Goal: Information Seeking & Learning: Learn about a topic

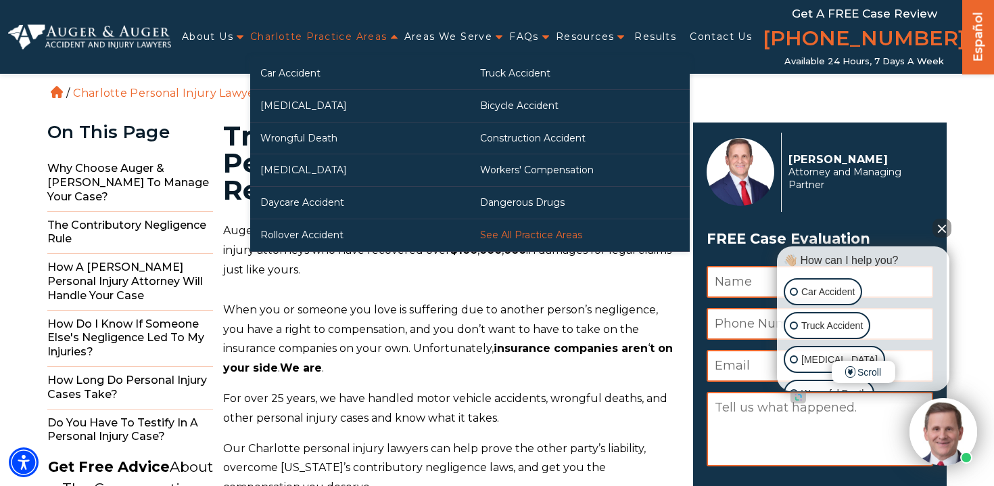
click at [578, 229] on link "See All Practice Areas" at bounding box center [580, 235] width 220 height 32
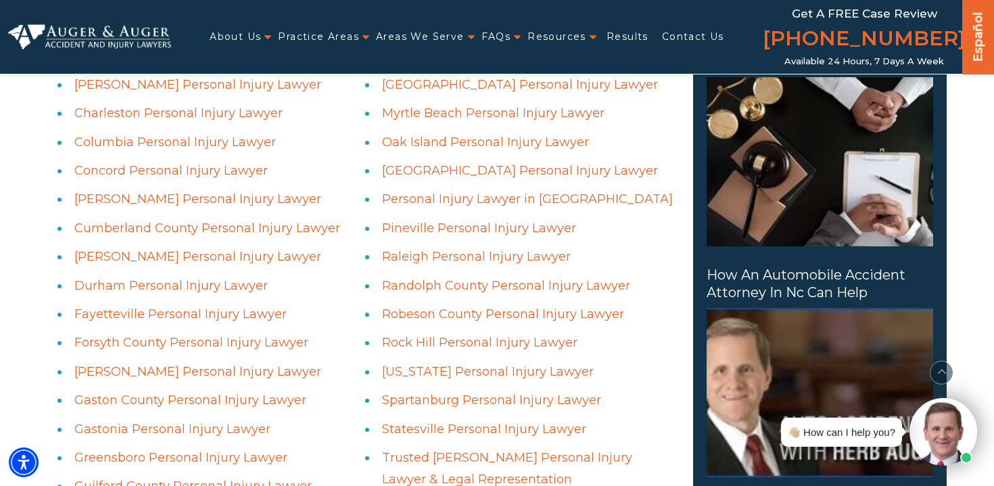
scroll to position [966, 0]
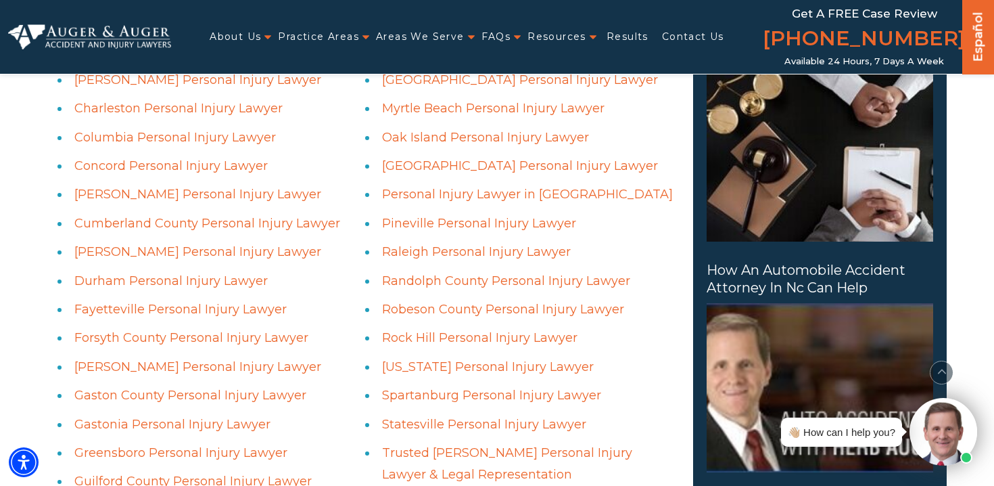
click at [254, 255] on link "Davidson Personal Injury Lawyer" at bounding box center [197, 251] width 247 height 15
